Goal: Check status: Check status

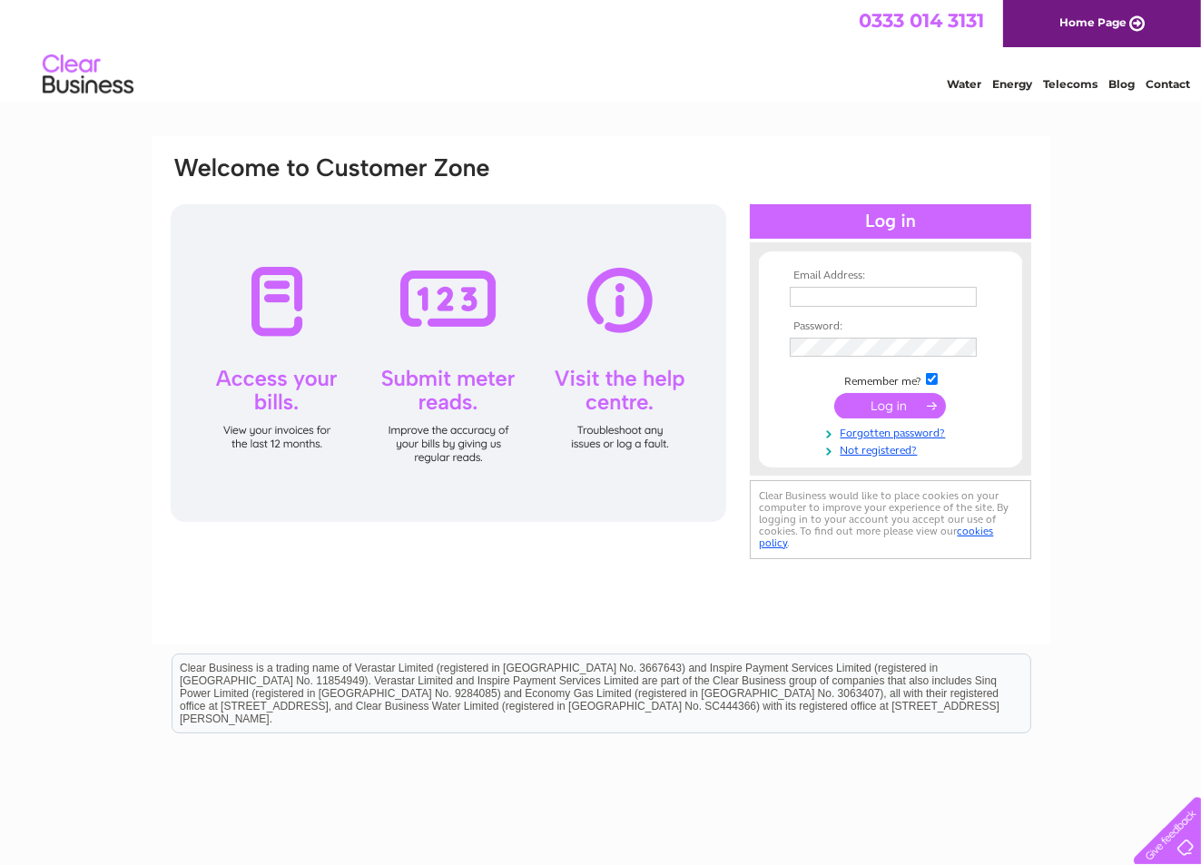
type input "info@independentliv.co.uk"
click at [874, 400] on input "submit" at bounding box center [890, 405] width 112 height 25
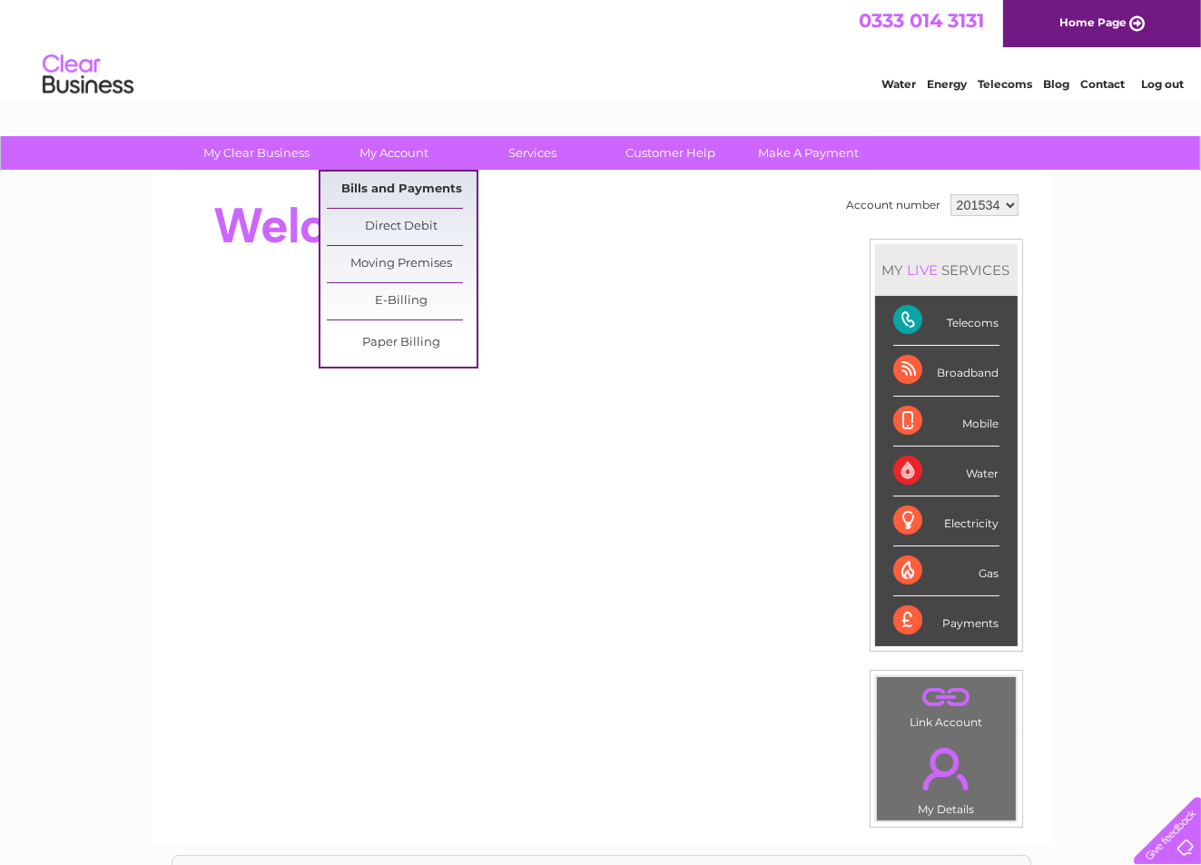
click at [379, 190] on link "Bills and Payments" at bounding box center [402, 190] width 150 height 36
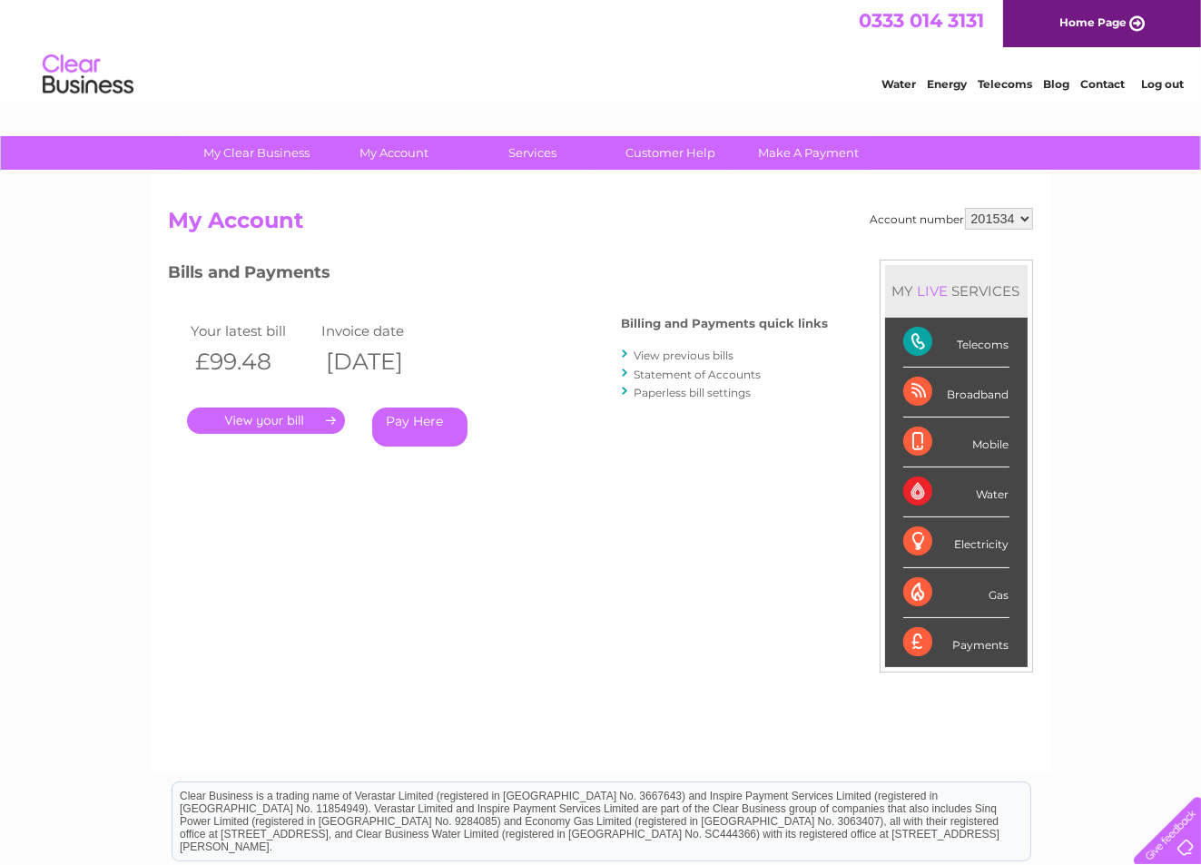
click at [277, 420] on link "." at bounding box center [266, 421] width 158 height 26
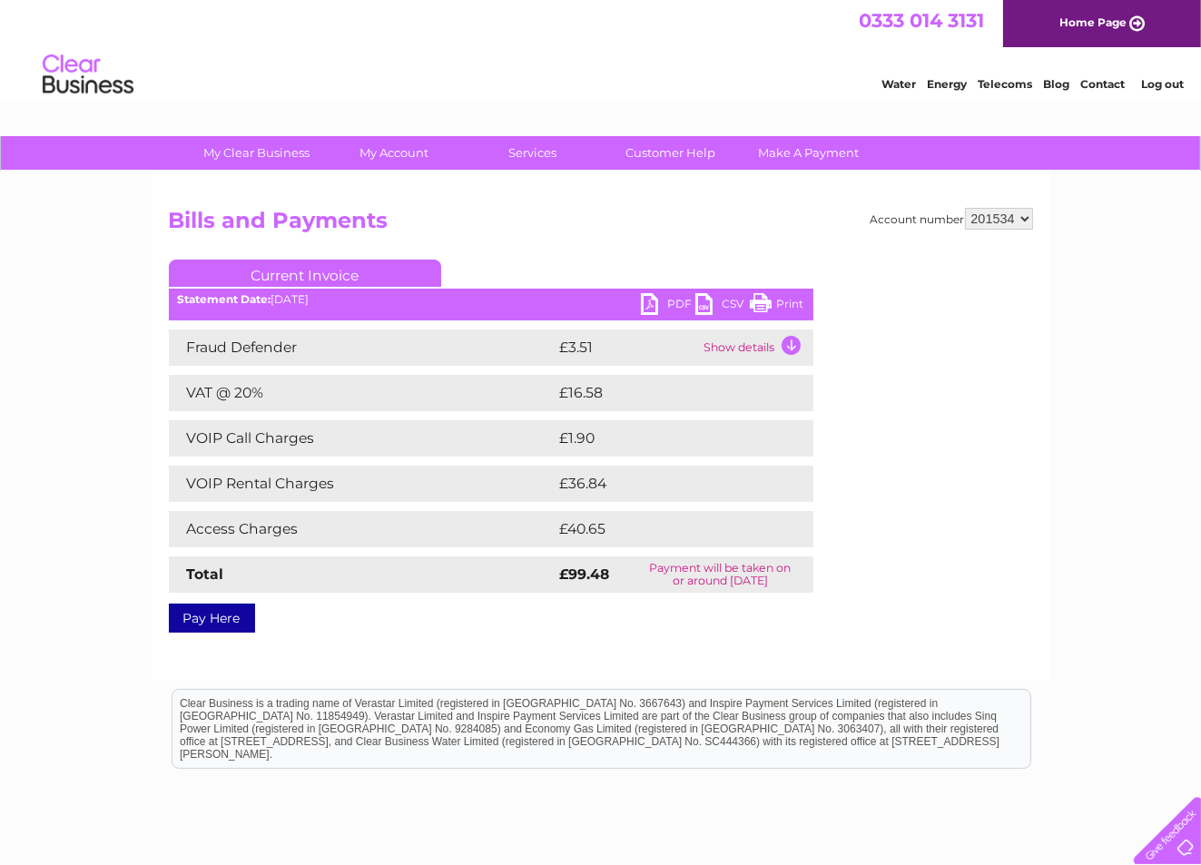
click at [767, 301] on link "Print" at bounding box center [777, 306] width 54 height 26
